Goal: Book appointment/travel/reservation

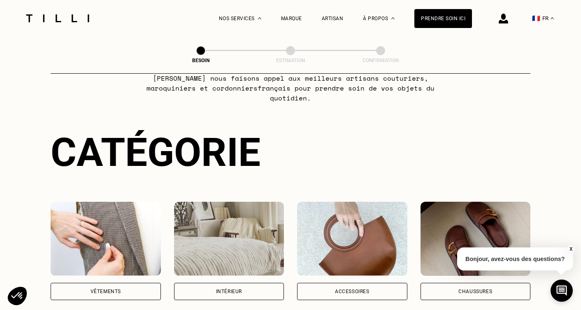
scroll to position [165, 0]
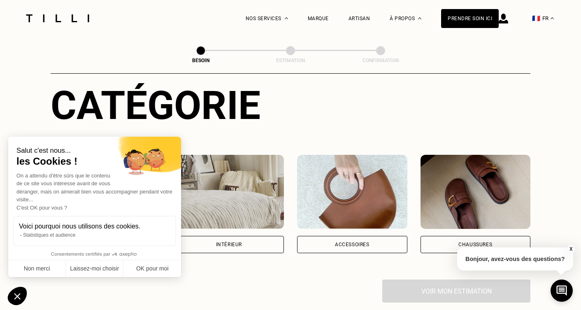
scroll to position [82, 0]
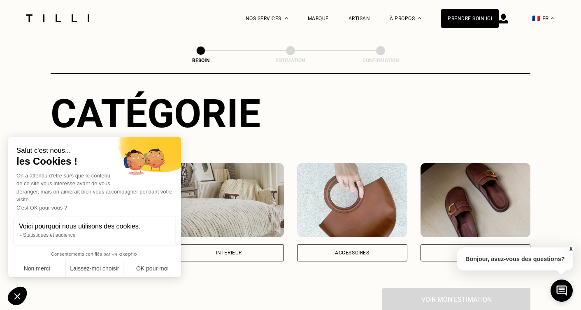
click at [231, 250] on div "Intérieur" at bounding box center [229, 252] width 26 height 5
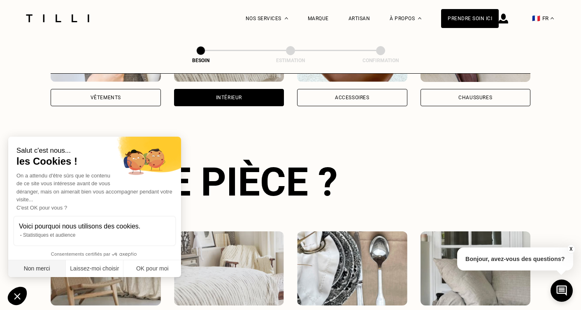
click at [33, 269] on button "Non merci" at bounding box center [37, 268] width 58 height 17
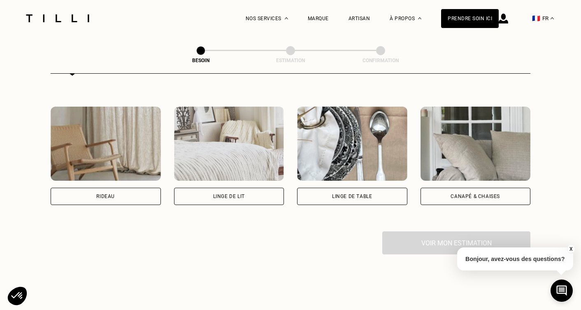
scroll to position [392, 0]
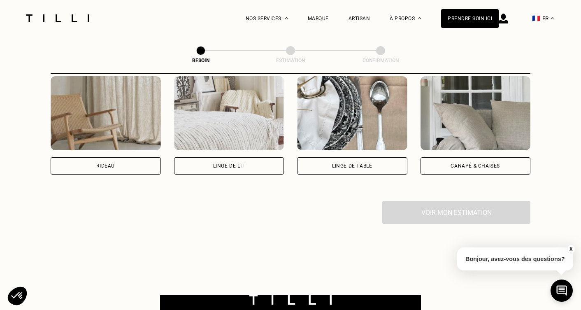
click at [105, 112] on img at bounding box center [106, 113] width 110 height 74
select select "FR"
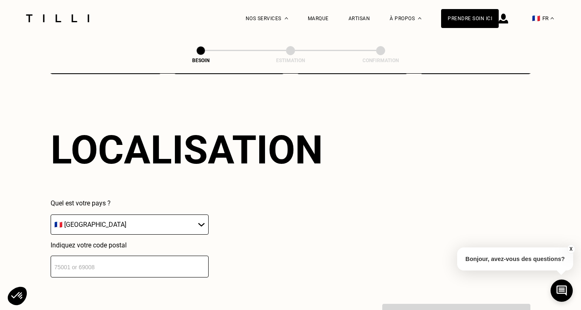
scroll to position [494, 0]
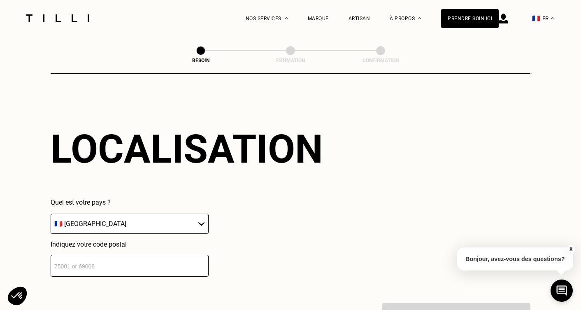
click at [116, 257] on input "number" at bounding box center [130, 266] width 158 height 22
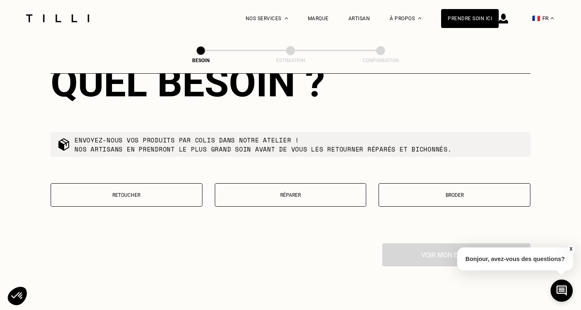
scroll to position [780, 0]
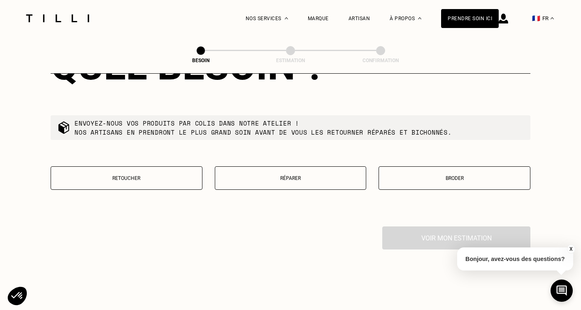
type input "93250"
click at [137, 167] on button "Retoucher" at bounding box center [127, 177] width 152 height 23
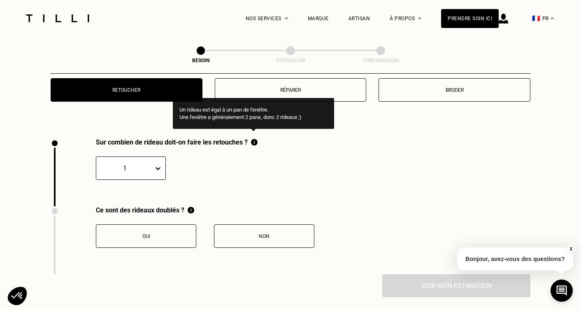
scroll to position [827, 0]
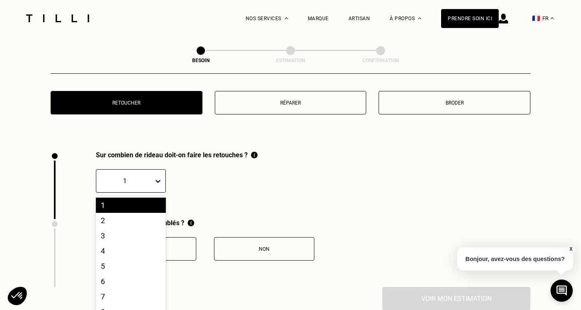
click at [145, 193] on div "20 results available. Use Up and Down to choose options, press Enter to select …" at bounding box center [131, 180] width 70 height 23
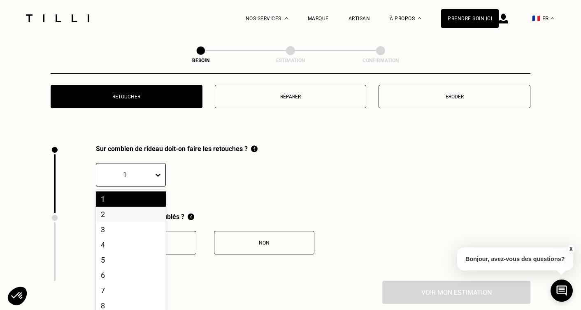
scroll to position [863, 0]
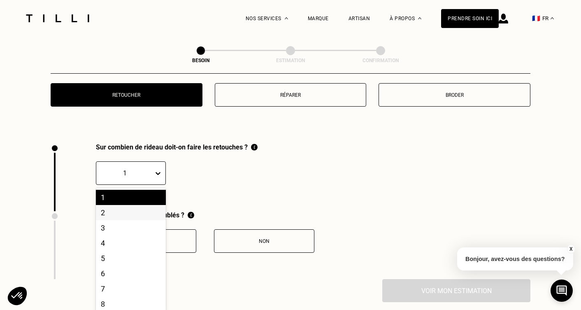
click at [134, 209] on div "2" at bounding box center [131, 212] width 70 height 15
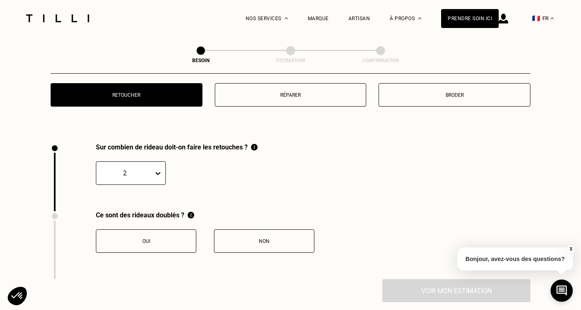
click at [246, 238] on div "Non" at bounding box center [263, 241] width 91 height 6
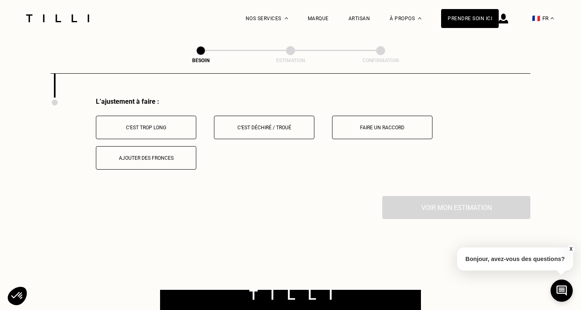
scroll to position [1045, 0]
click at [147, 124] on div "C‘est trop long" at bounding box center [145, 127] width 91 height 6
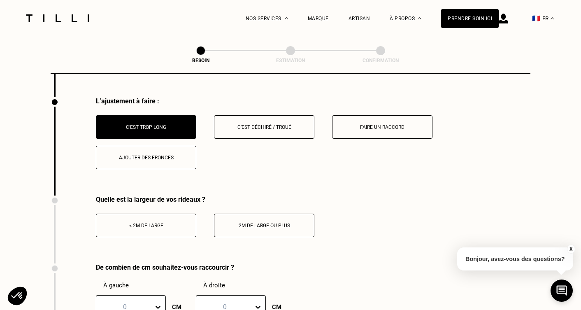
scroll to position [1086, 0]
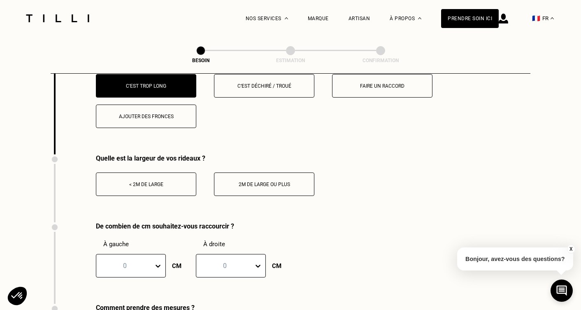
click at [149, 181] on div "< 2m de large" at bounding box center [145, 184] width 91 height 6
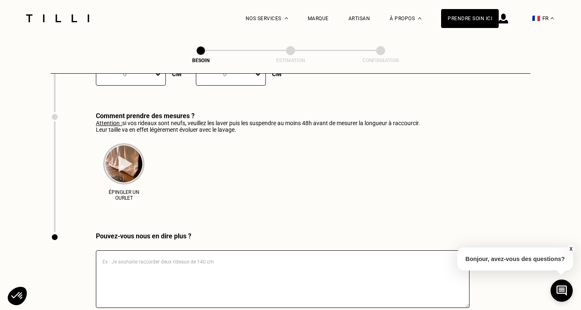
scroll to position [1333, 0]
